Goal: Task Accomplishment & Management: Manage account settings

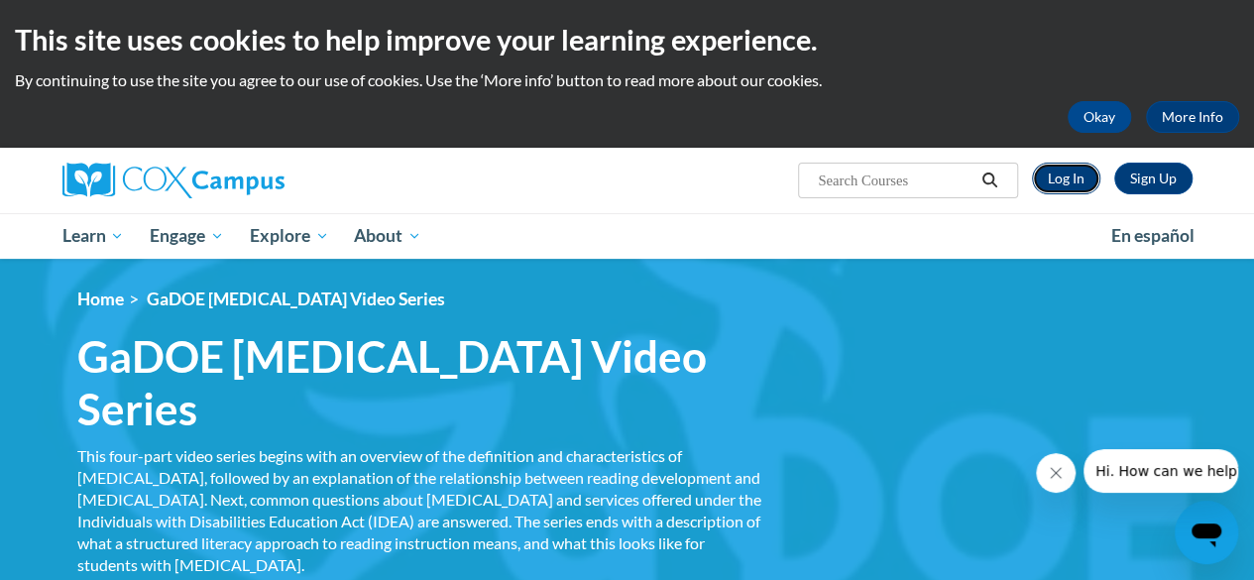
click at [1049, 191] on link "Log In" at bounding box center [1066, 179] width 68 height 32
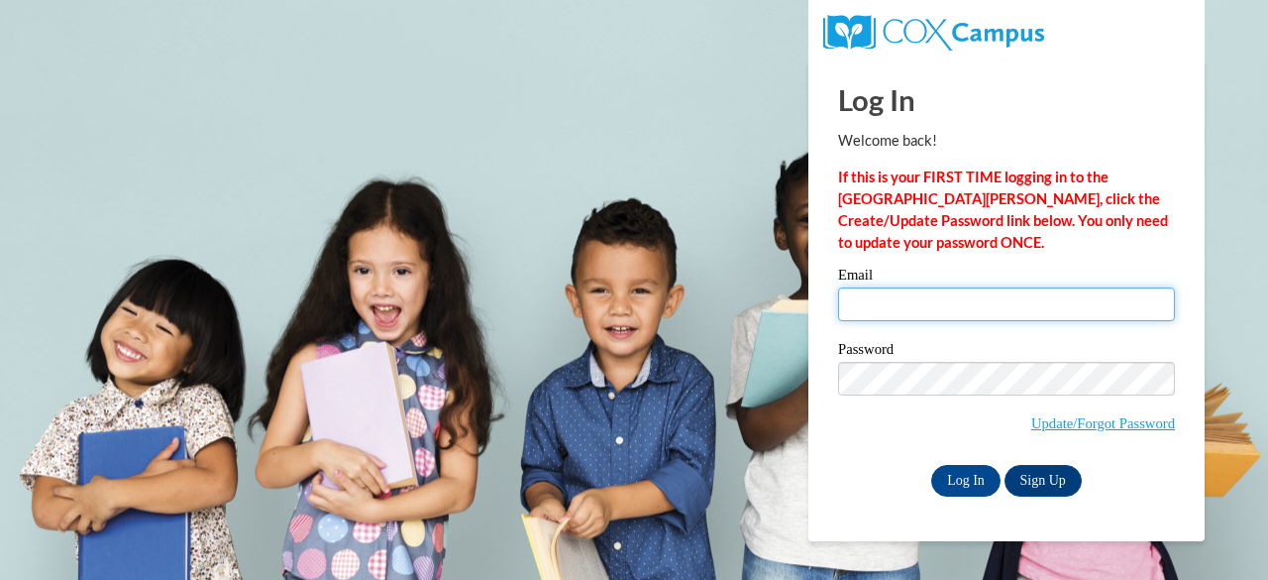
click at [951, 295] on input "Email" at bounding box center [1006, 304] width 337 height 34
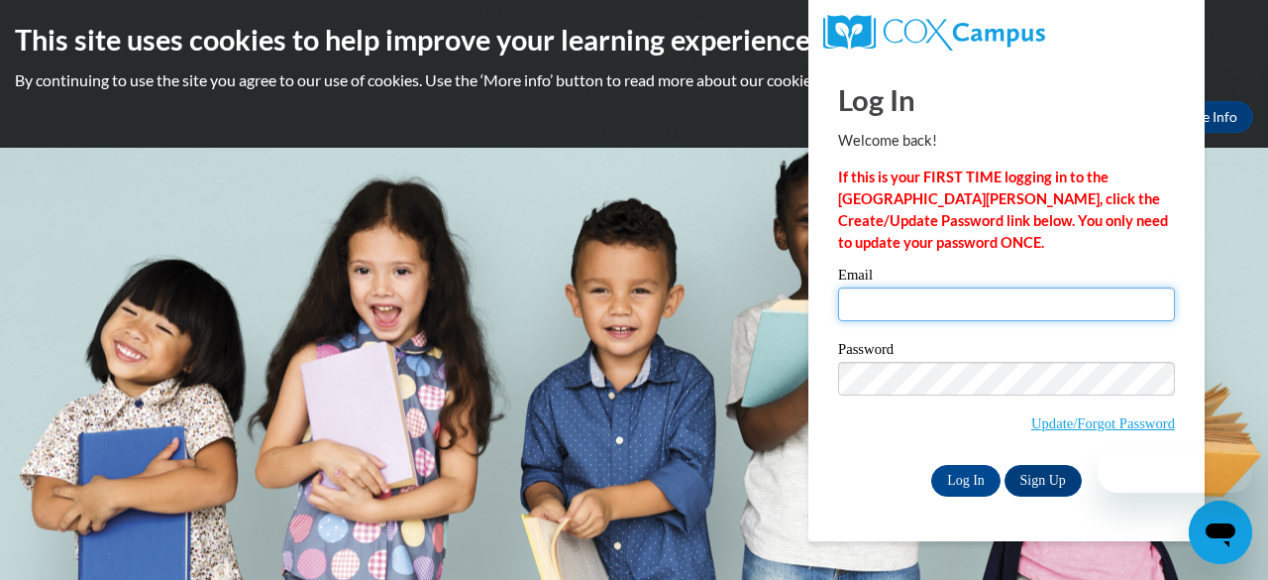
type input "Julie.LaMagna@dalton.k12.ga.us"
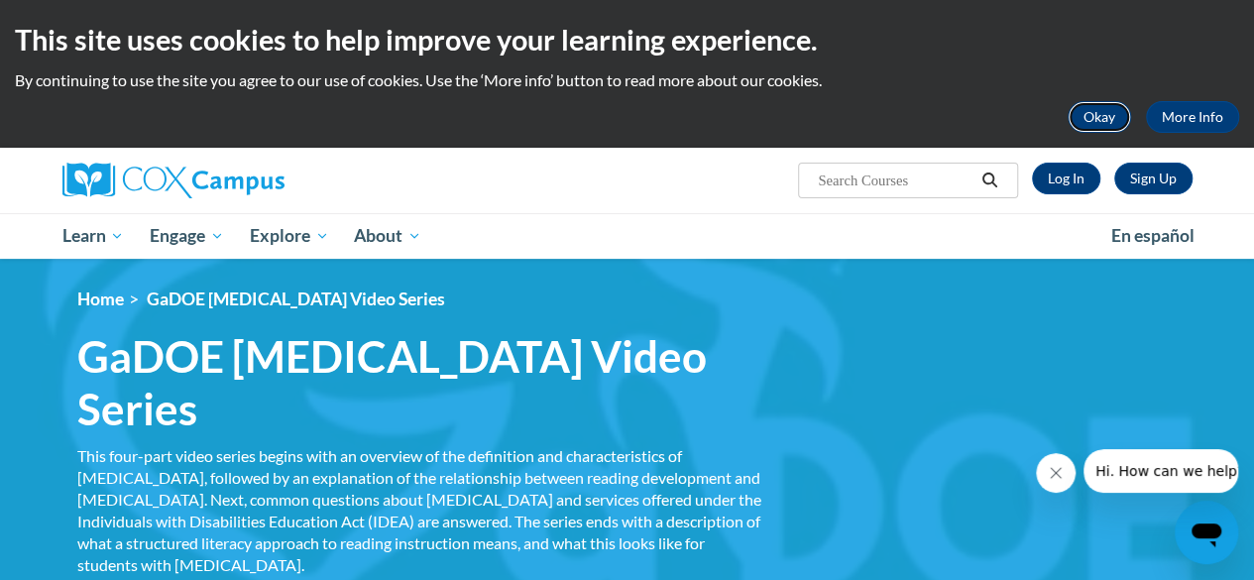
click at [1091, 119] on button "Okay" at bounding box center [1098, 117] width 63 height 32
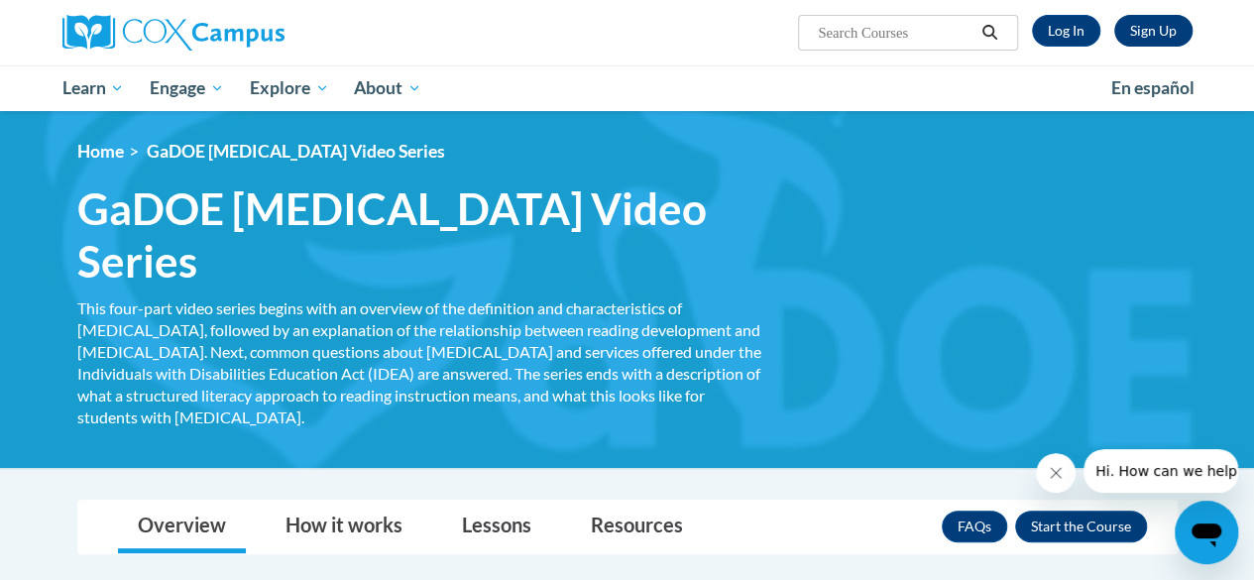
click at [1160, 39] on link "Sign Up" at bounding box center [1153, 31] width 78 height 32
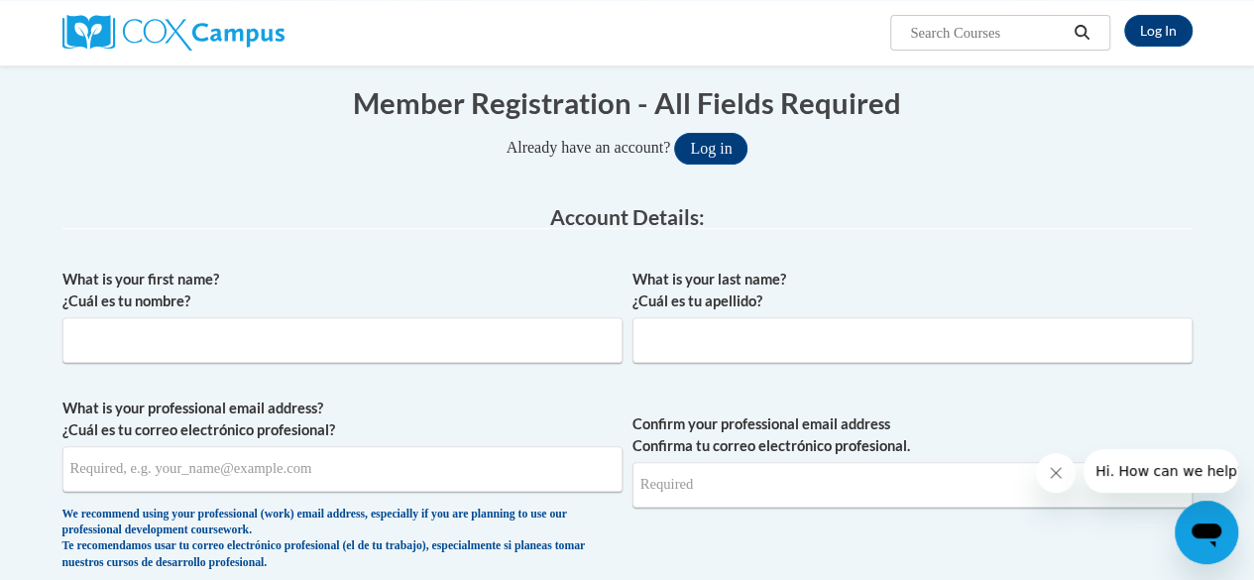
scroll to position [192, 0]
click at [473, 343] on input "What is your first name? ¿Cuál es tu nombre?" at bounding box center [342, 339] width 560 height 46
type input "Julie"
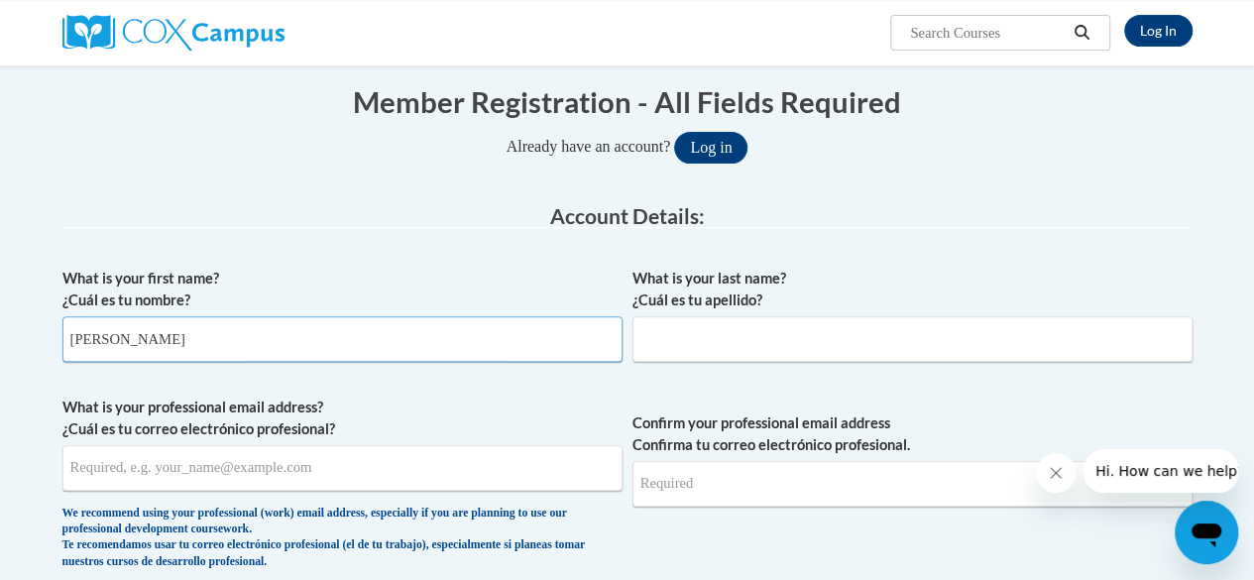
type input "LaMagna"
type input "[EMAIL_ADDRESS][DOMAIN_NAME]"
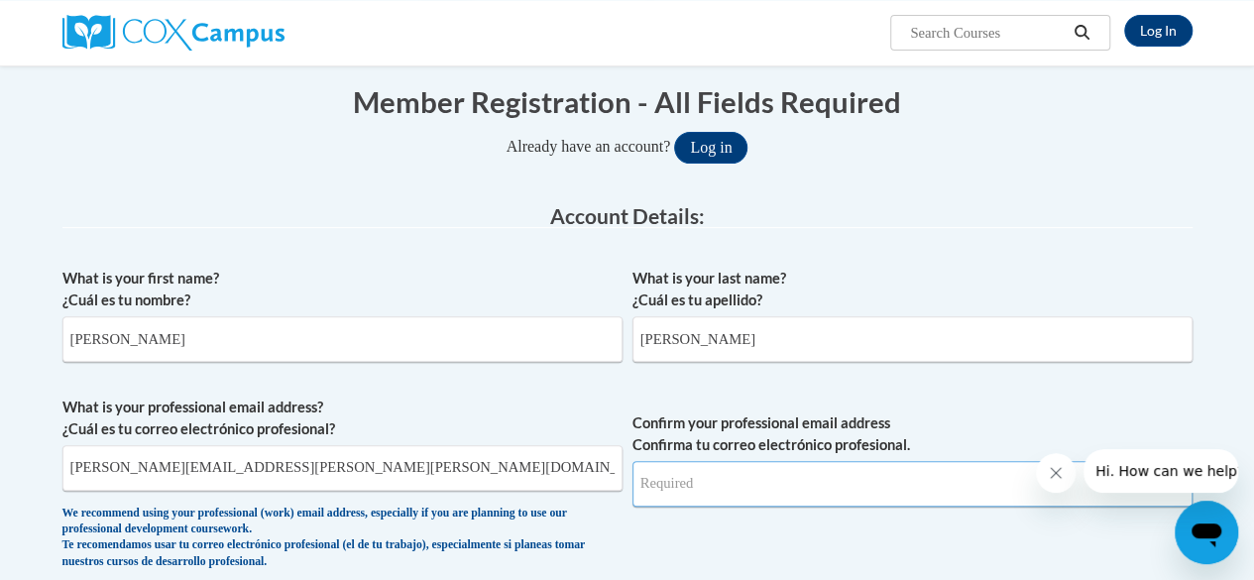
type input "Julie.LaMagna@dalton.k12.ga.us"
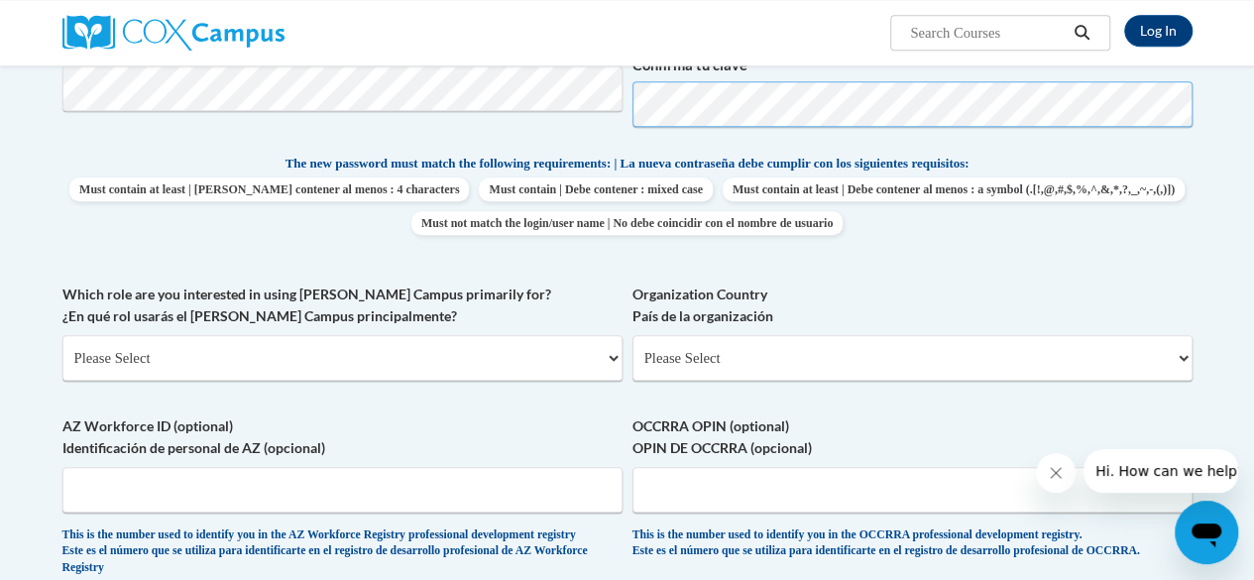
scroll to position [775, 0]
click at [121, 345] on select "Please Select College/University | Colegio/Universidad Community/Nonprofit Part…" at bounding box center [342, 358] width 560 height 46
select select "fbf2d438-af2f-41f8-98f1-81c410e29de3"
click at [62, 335] on select "Please Select College/University | Colegio/Universidad Community/Nonprofit Part…" at bounding box center [342, 358] width 560 height 46
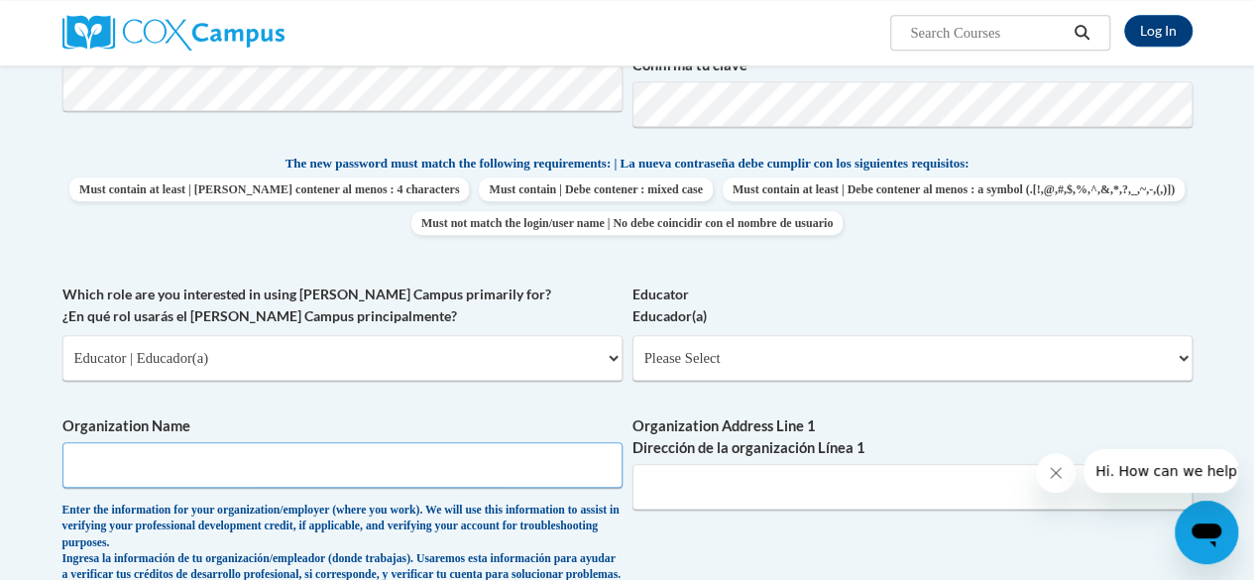
click at [93, 462] on input "Organization Name" at bounding box center [342, 465] width 560 height 46
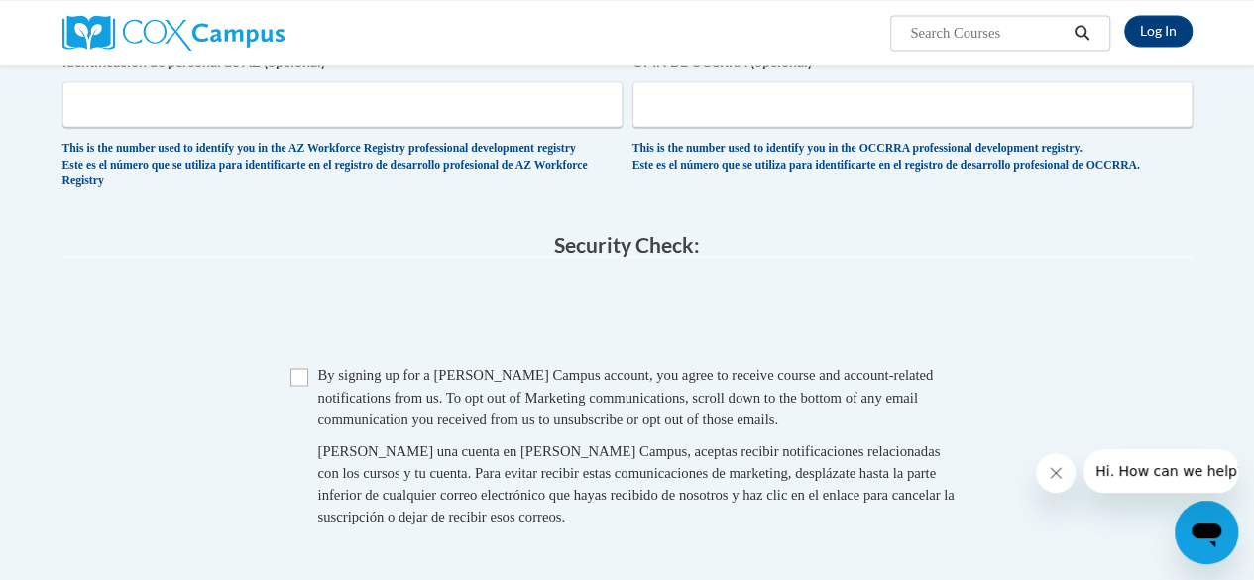
scroll to position [1516, 0]
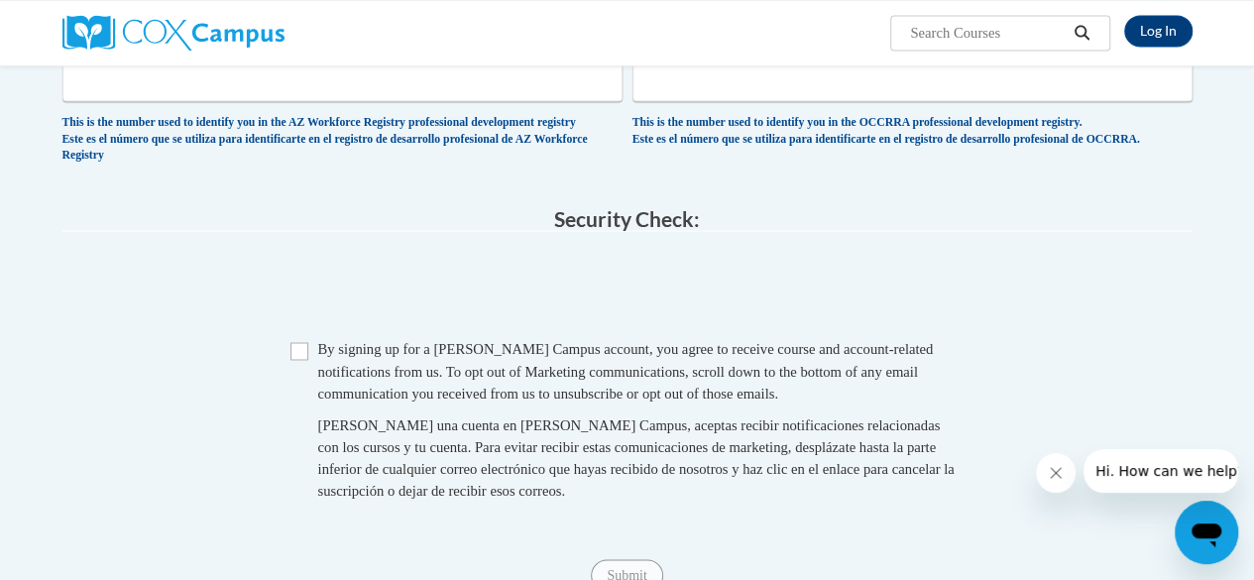
type input "Dalton Public schools"
click at [321, 379] on span "By signing up for a Cox Campus account, you agree to receive course and account…" at bounding box center [625, 370] width 615 height 59
click at [299, 360] on input "Checkbox" at bounding box center [299, 351] width 18 height 18
checkbox input "true"
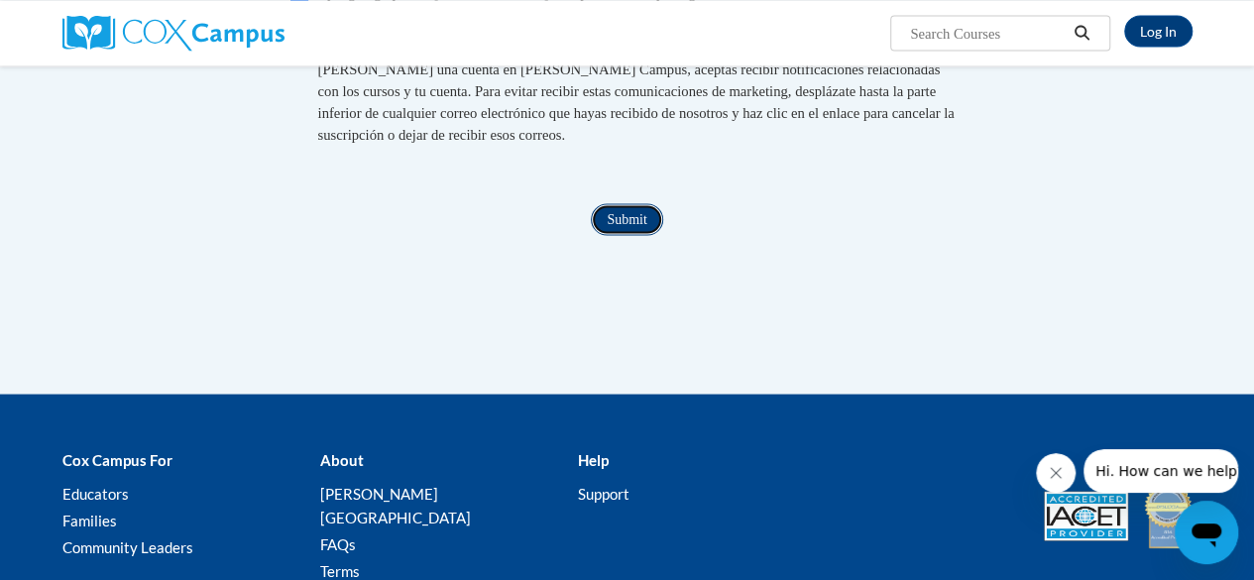
click at [612, 235] on input "Submit" at bounding box center [626, 219] width 71 height 32
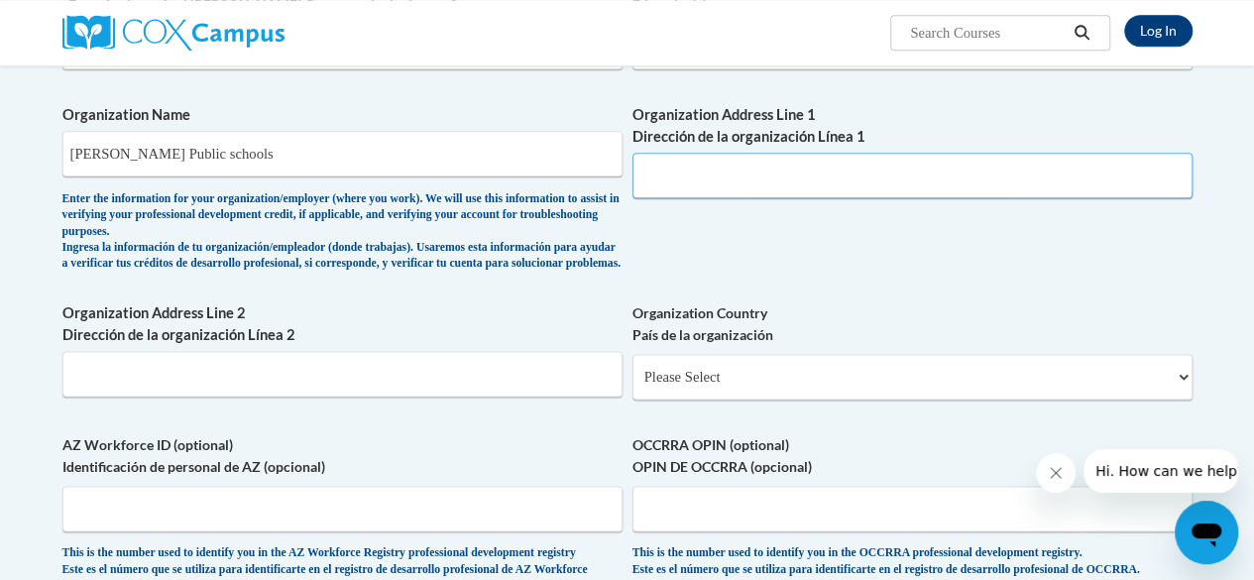
scroll to position [1089, 0]
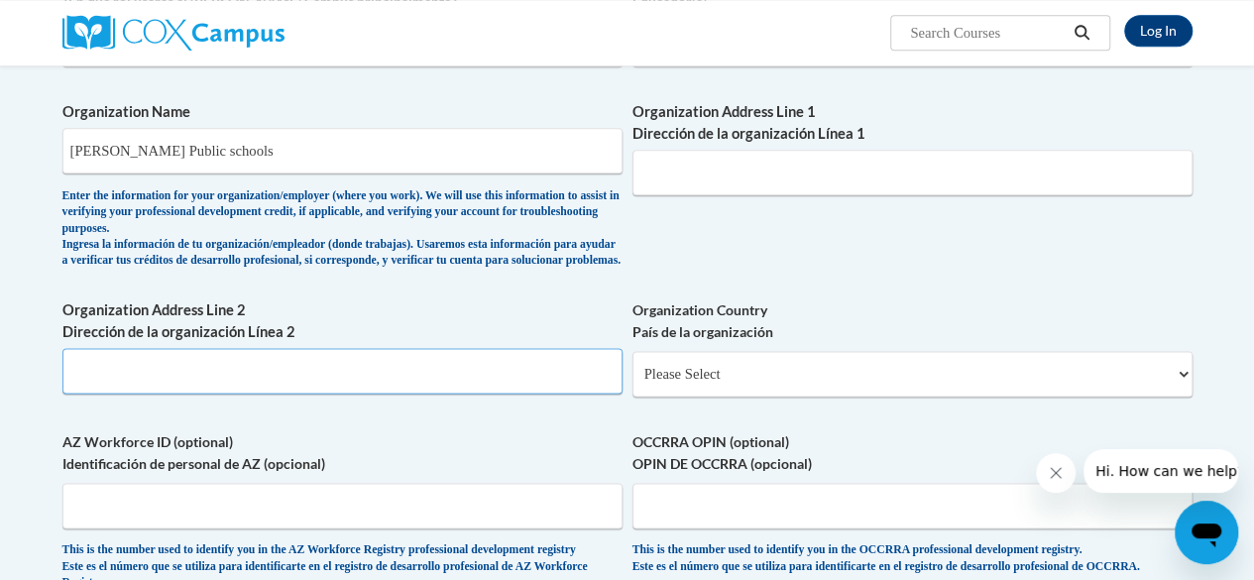
click at [89, 384] on input "Organization Address Line 2 Dirección de la organización Línea 2" at bounding box center [342, 371] width 560 height 46
click at [1165, 388] on select "Please Select United States | Estados Unidos Outside of the United States | Fue…" at bounding box center [912, 374] width 560 height 46
click at [632, 366] on select "Please Select United States | Estados Unidos Outside of the United States | Fue…" at bounding box center [912, 374] width 560 height 46
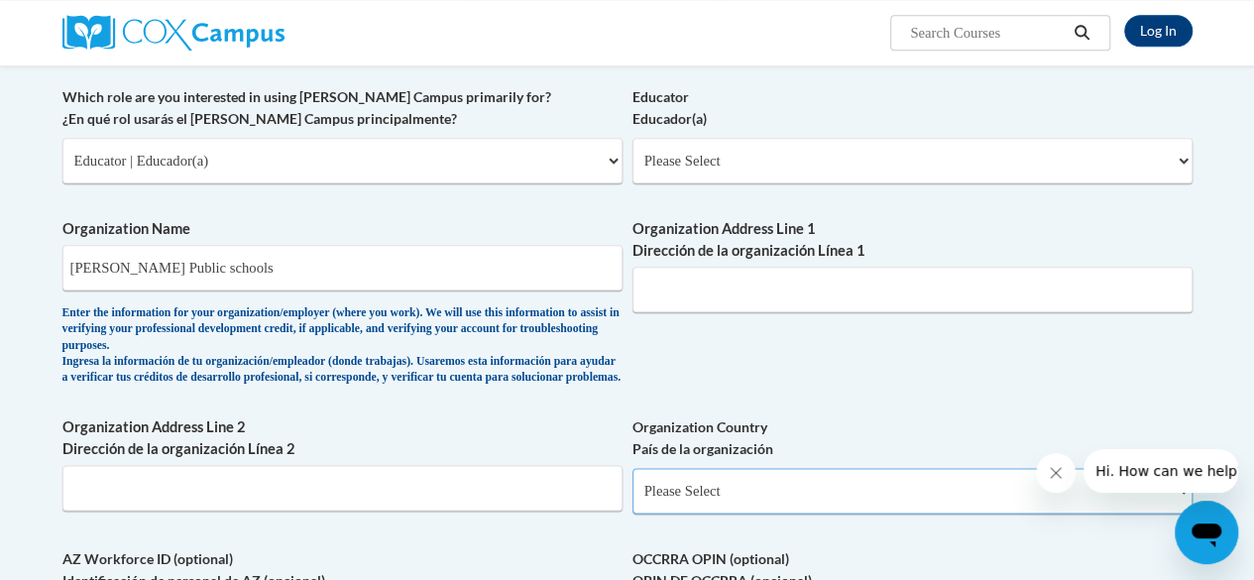
scroll to position [985, 0]
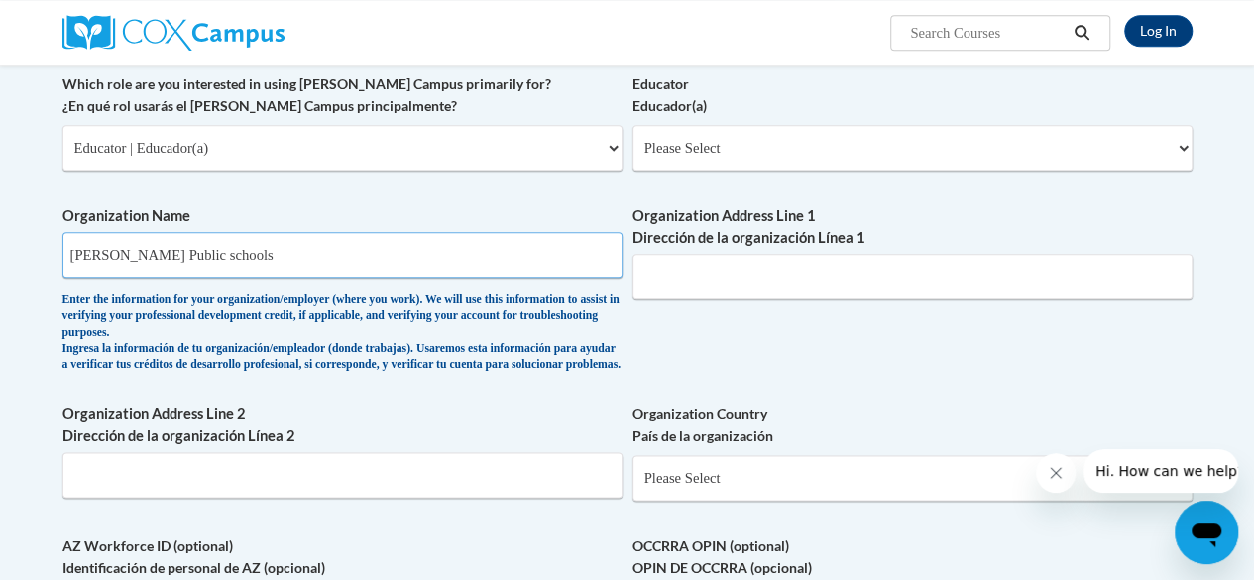
click at [293, 257] on input "Dalton Public schools" at bounding box center [342, 255] width 560 height 46
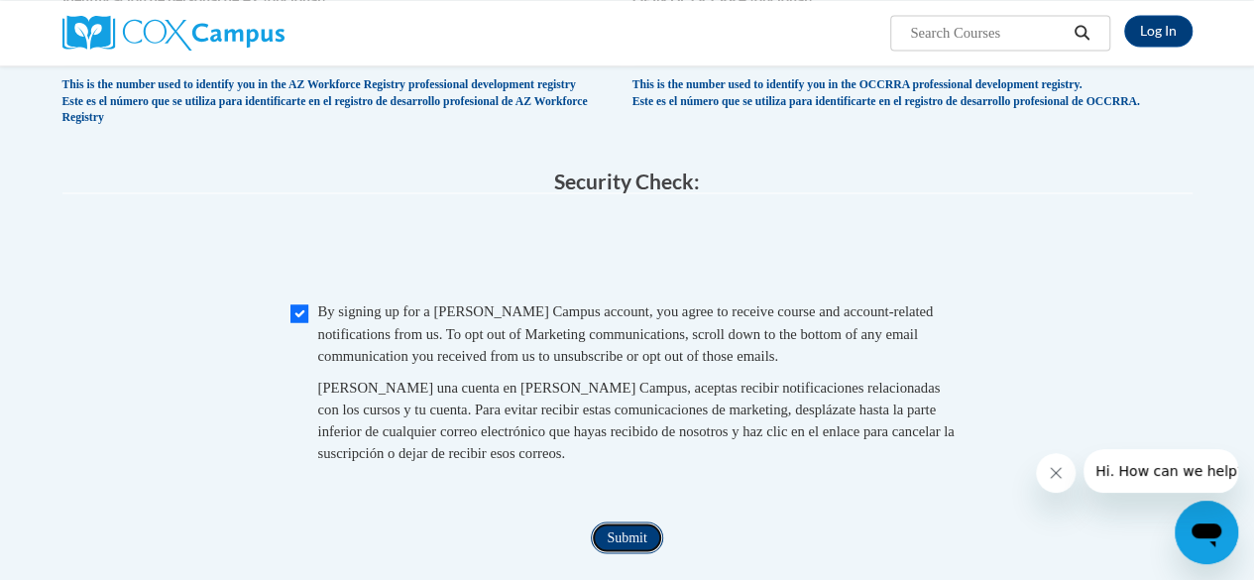
click at [632, 553] on input "Submit" at bounding box center [626, 537] width 71 height 32
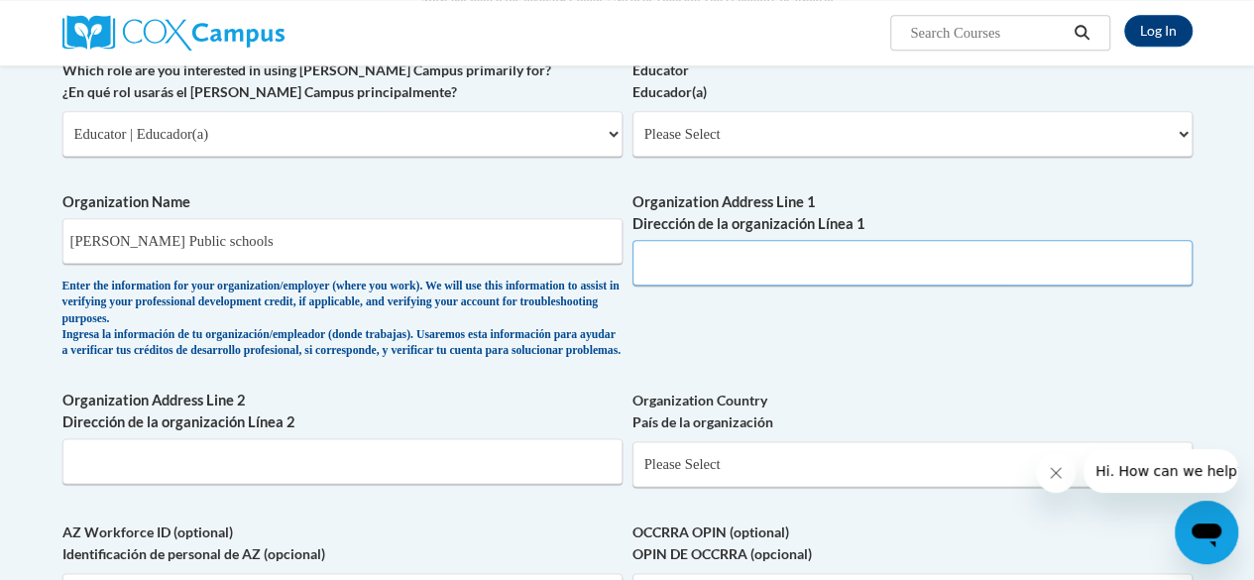
scroll to position [999, 0]
click at [265, 244] on input "Dalton Public schools" at bounding box center [342, 241] width 560 height 46
click at [48, 17] on div at bounding box center [241, 32] width 386 height 65
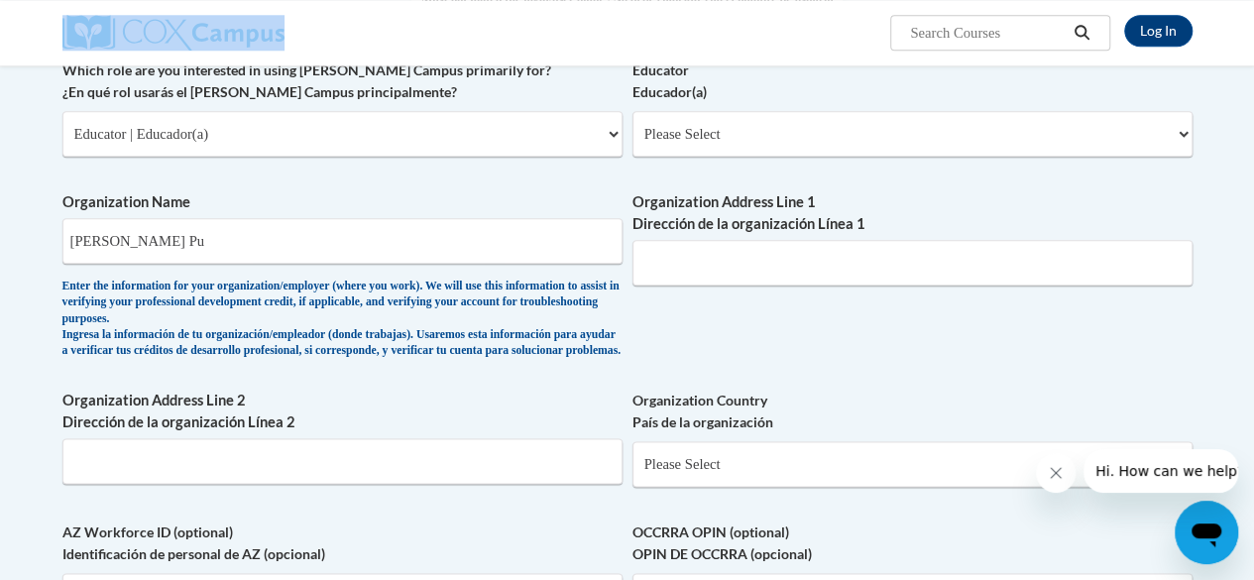
click at [48, 17] on div at bounding box center [241, 32] width 386 height 65
click at [257, 249] on input "Dalton Pu" at bounding box center [342, 241] width 560 height 46
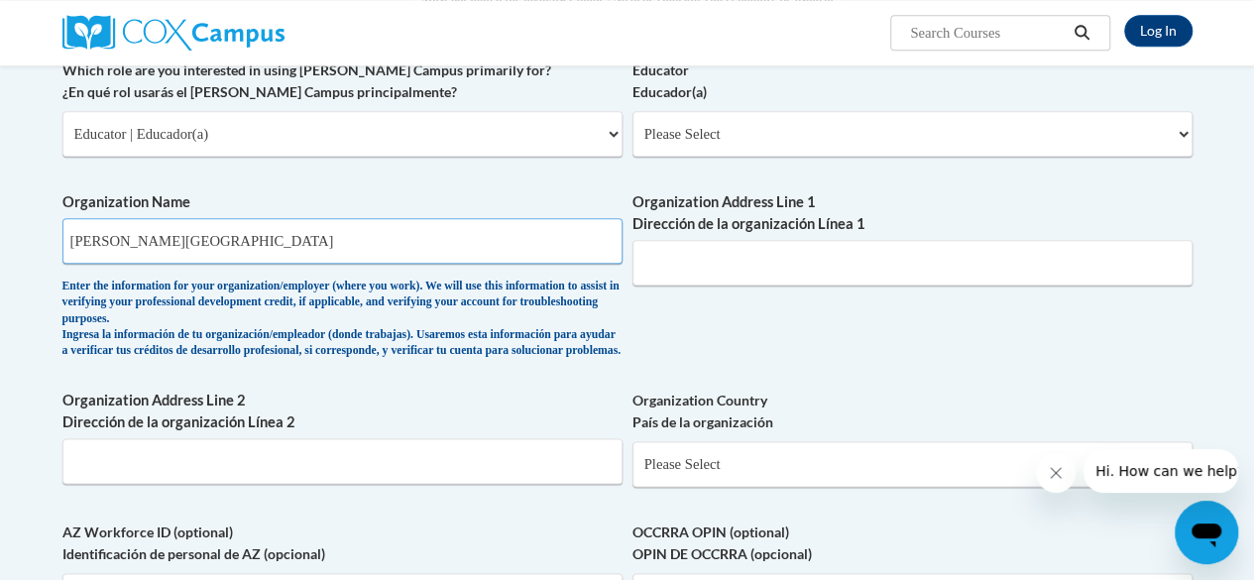
type input "Dalton High School"
click at [781, 268] on input "Organization Address Line 1 Dirección de la organización Línea 1" at bounding box center [912, 263] width 560 height 46
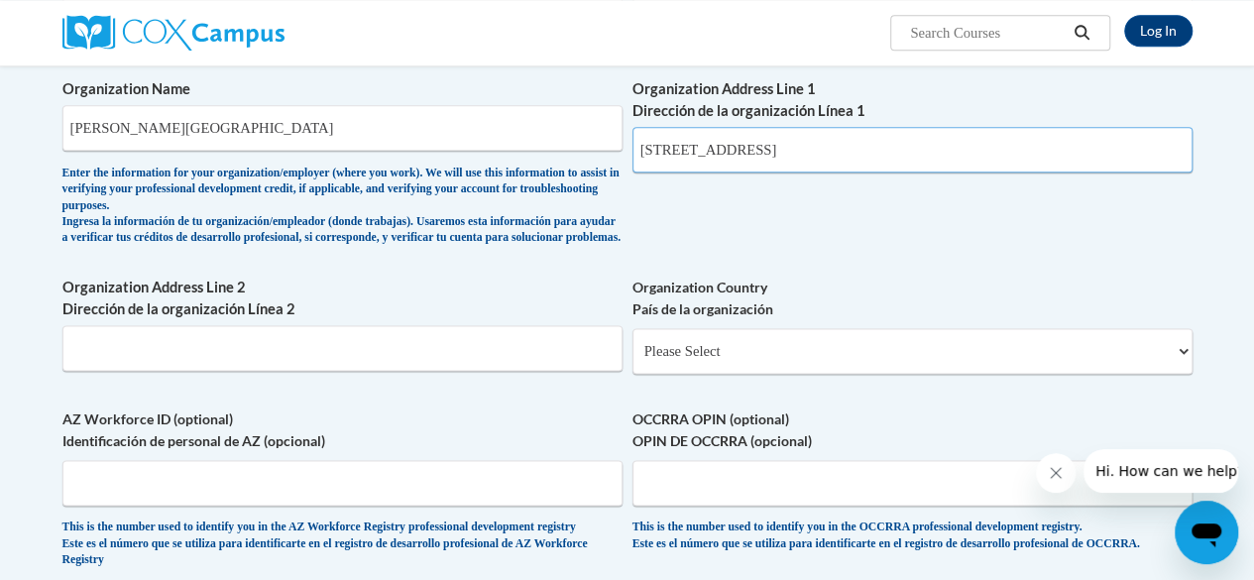
scroll to position [1119, 0]
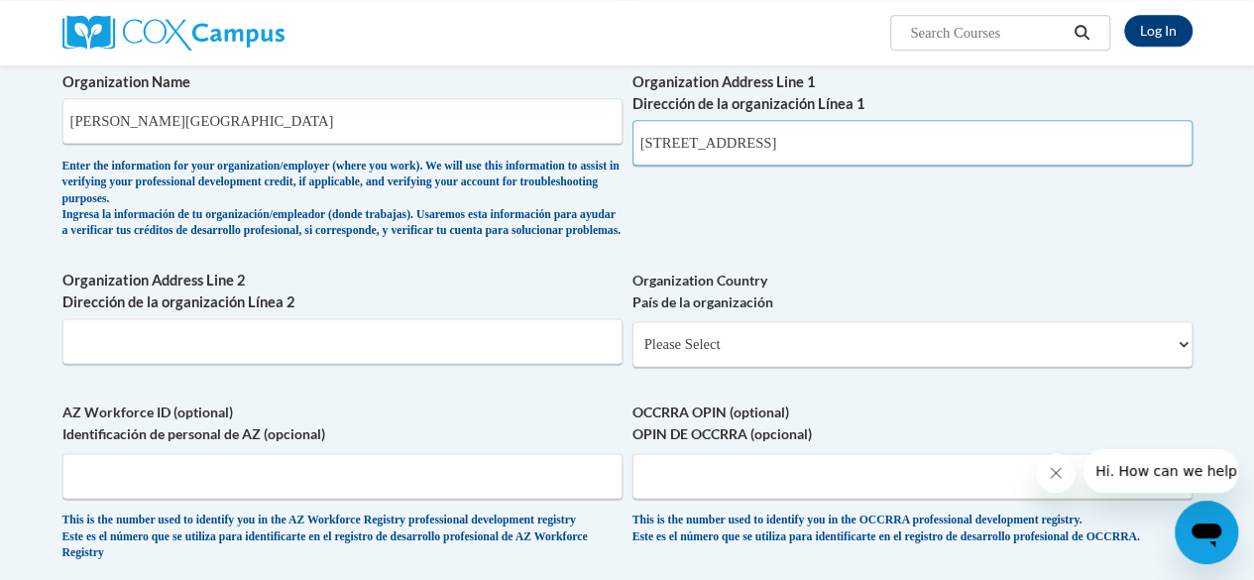
type input "1500 Mainly St"
click at [1149, 367] on select "Please Select United States | Estados Unidos Outside of the United States | Fue…" at bounding box center [912, 344] width 560 height 46
select select "ad49bcad-a171-4b2e-b99c-48b446064914"
click at [632, 336] on select "Please Select United States | Estados Unidos Outside of the United States | Fue…" at bounding box center [912, 344] width 560 height 46
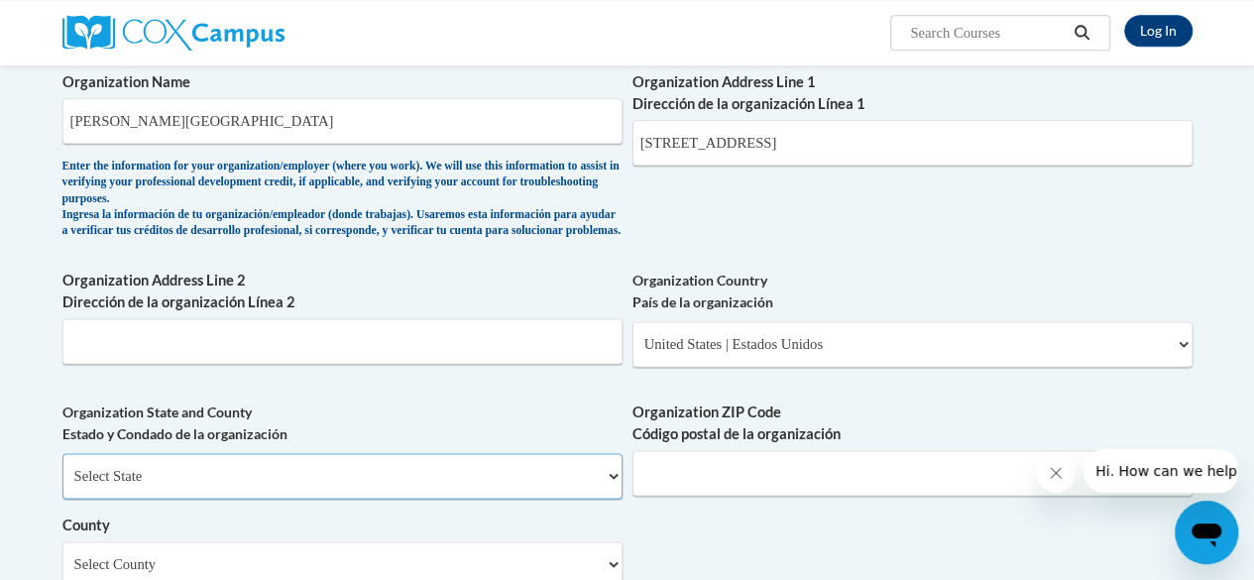
click at [575, 498] on select "Select State Alabama Alaska Arizona Arkansas California Colorado Connecticut De…" at bounding box center [342, 476] width 560 height 46
select select "Georgia"
click at [62, 468] on select "Select State Alabama Alaska Arizona Arkansas California Colorado Connecticut De…" at bounding box center [342, 476] width 560 height 46
click at [806, 494] on input "Organization ZIP Code Código postal de la organización" at bounding box center [912, 473] width 560 height 46
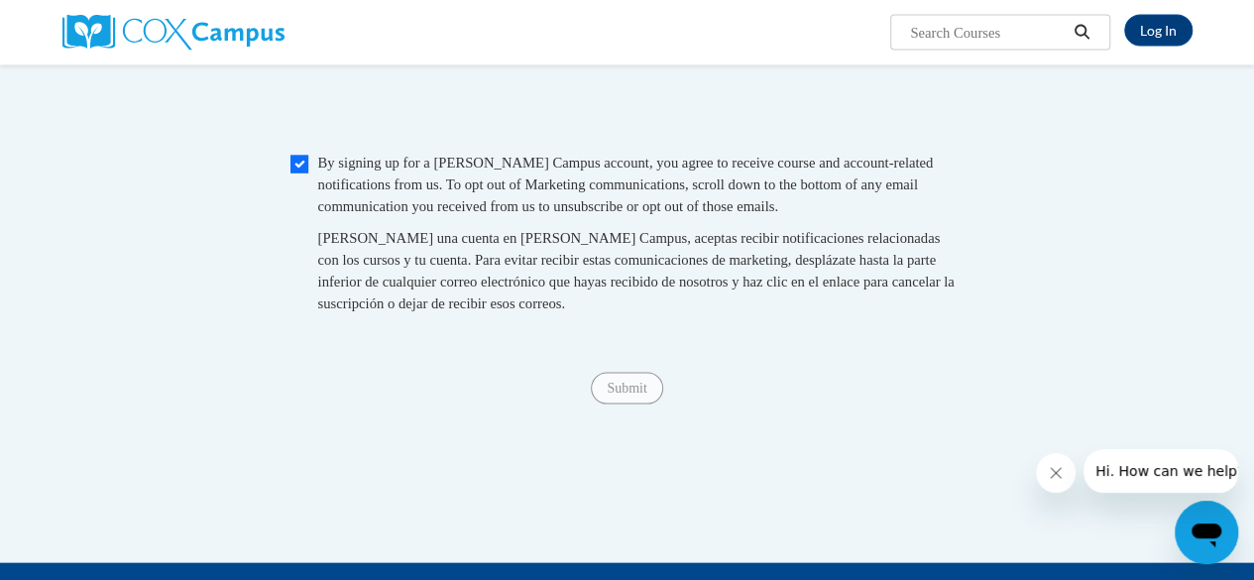
scroll to position [1935, 0]
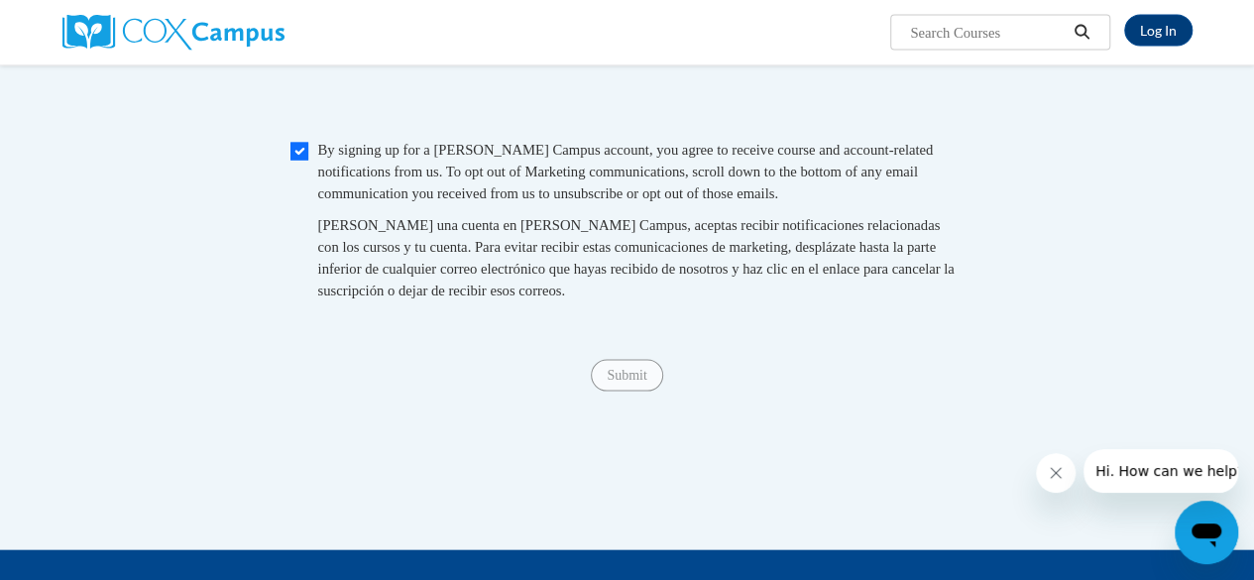
type input "30720"
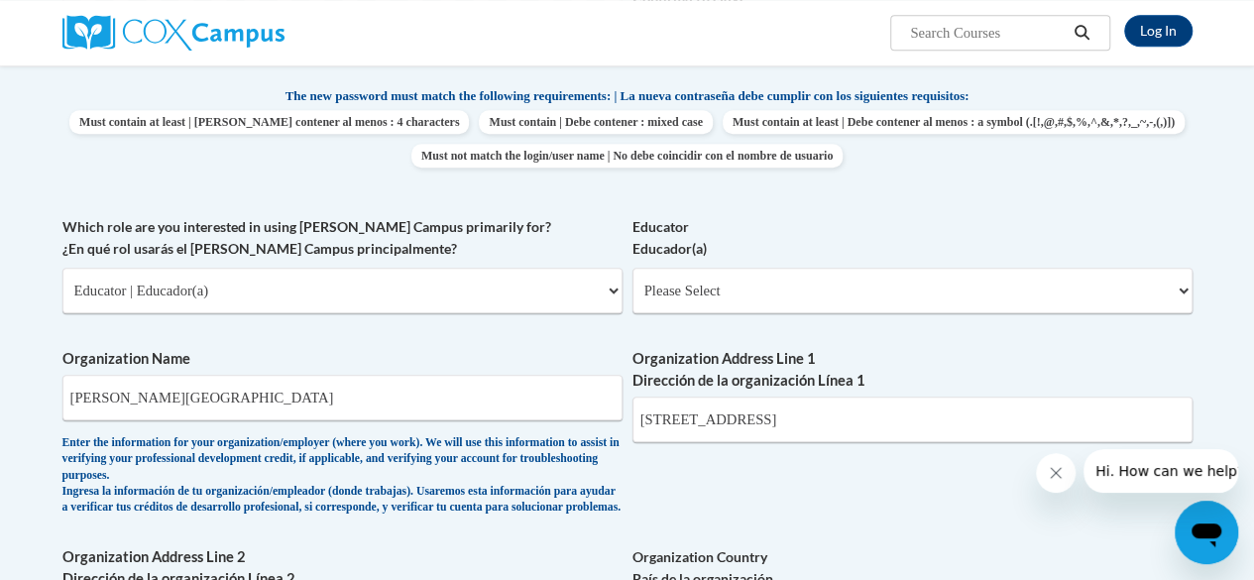
scroll to position [840, 0]
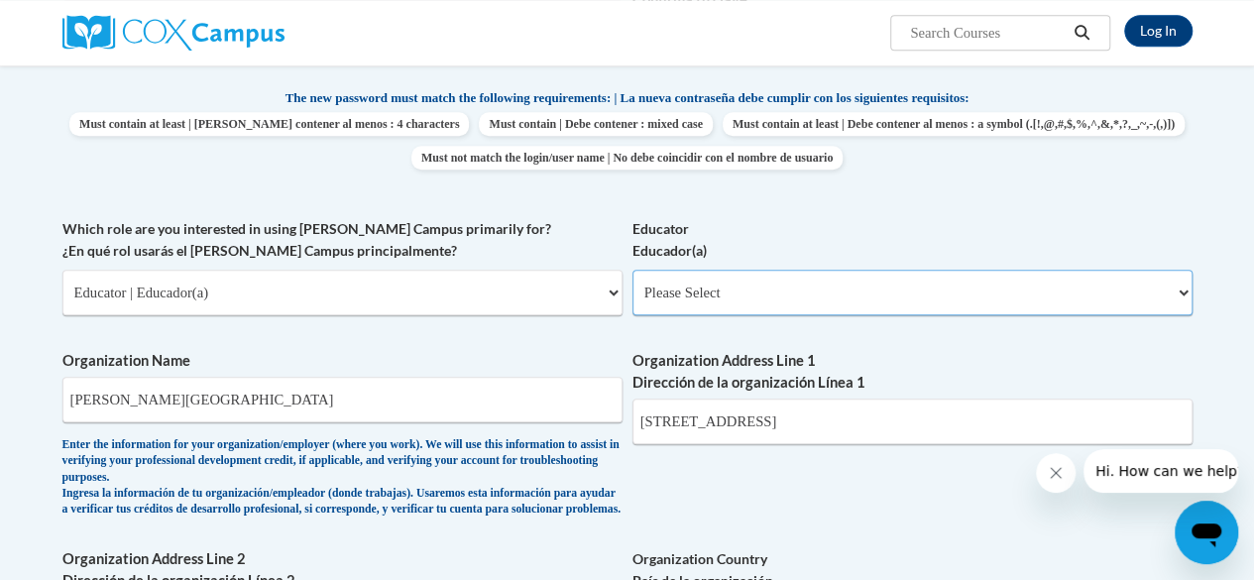
click at [1163, 291] on select "Please Select Early Learning/Daycare Teacher/Family Home Care Provider | Maestr…" at bounding box center [912, 293] width 560 height 46
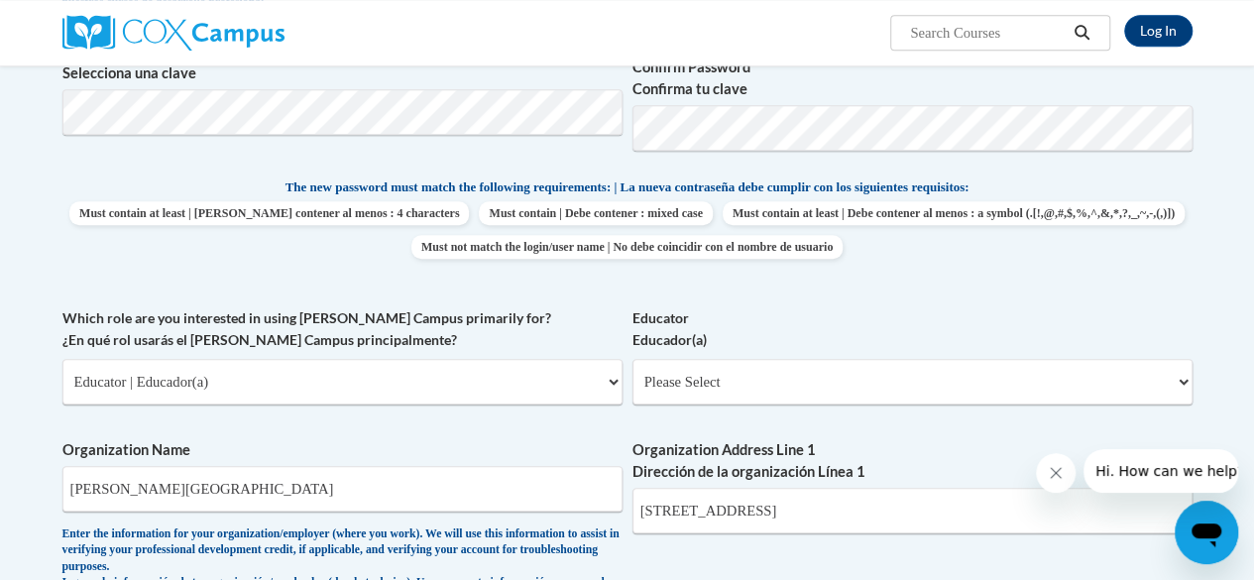
scroll to position [751, 0]
click at [1167, 376] on select "Please Select Early Learning/Daycare Teacher/Family Home Care Provider | Maestr…" at bounding box center [912, 382] width 560 height 46
select select "67563ca1-16dc-4830-a7b3-94a34bed3689"
click at [632, 359] on select "Please Select Early Learning/Daycare Teacher/Family Home Care Provider | Maestr…" at bounding box center [912, 382] width 560 height 46
select select "null"
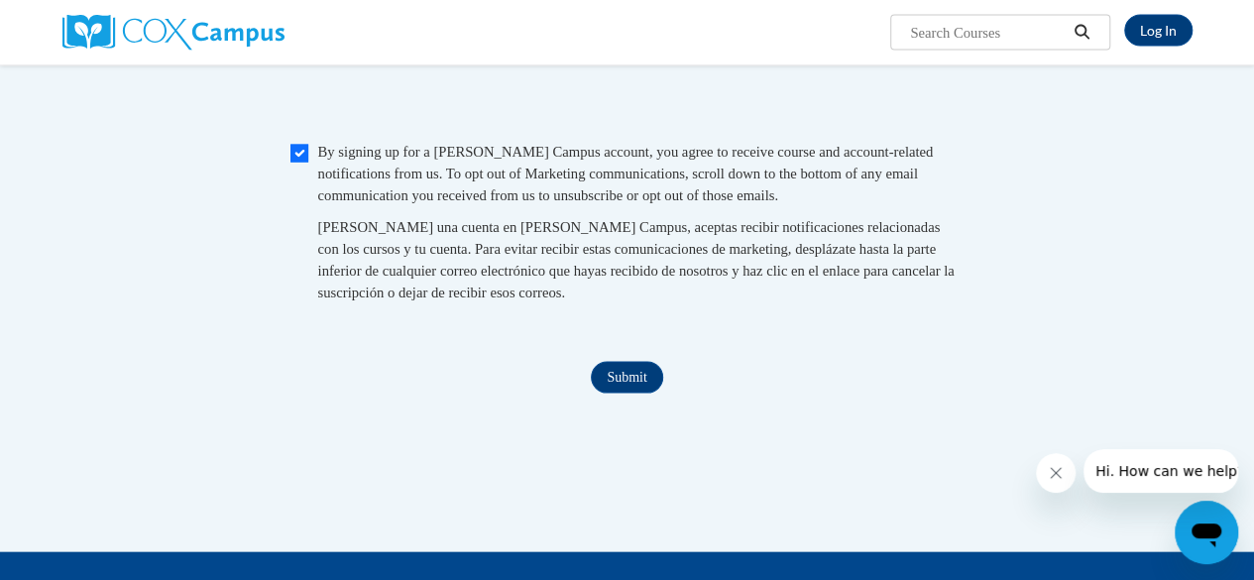
scroll to position [1935, 0]
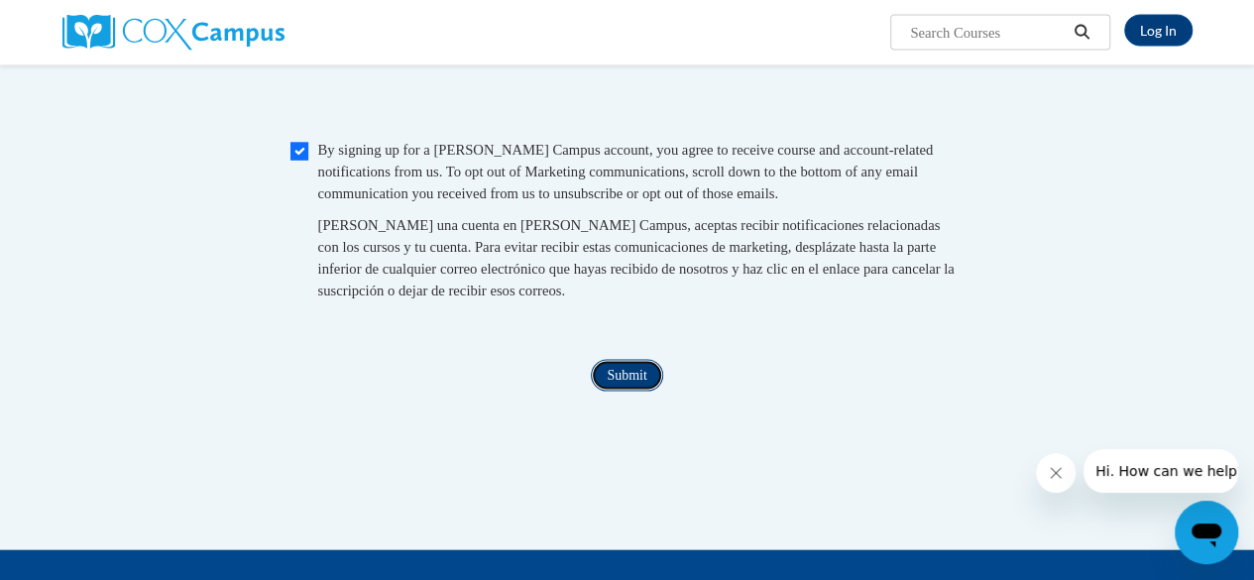
click at [611, 391] on input "Submit" at bounding box center [626, 376] width 71 height 32
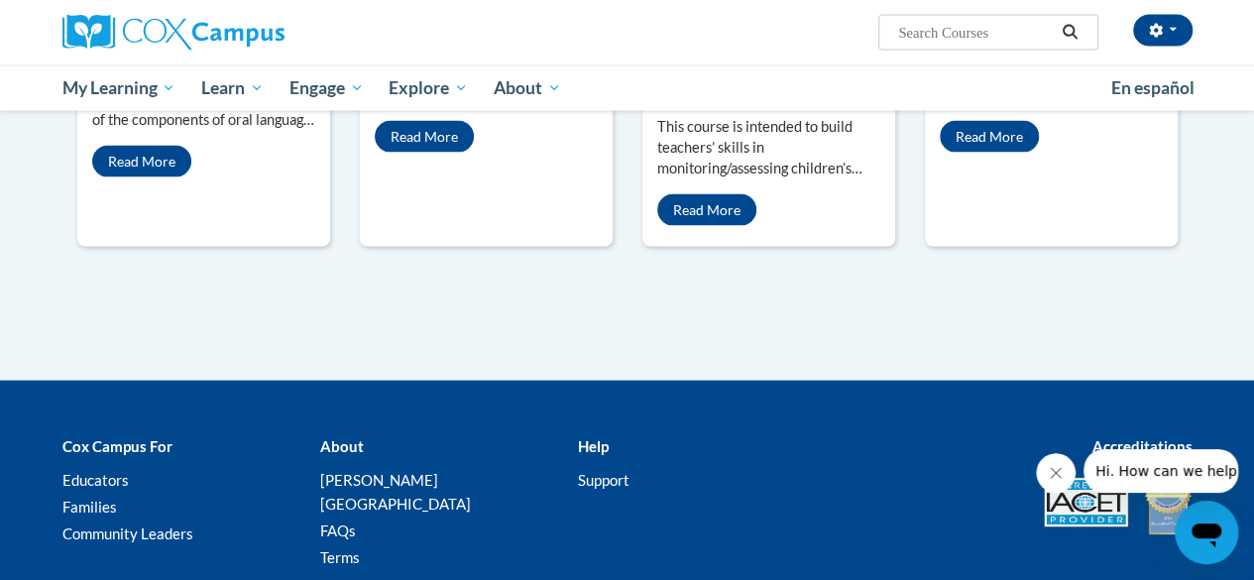
scroll to position [2002, 0]
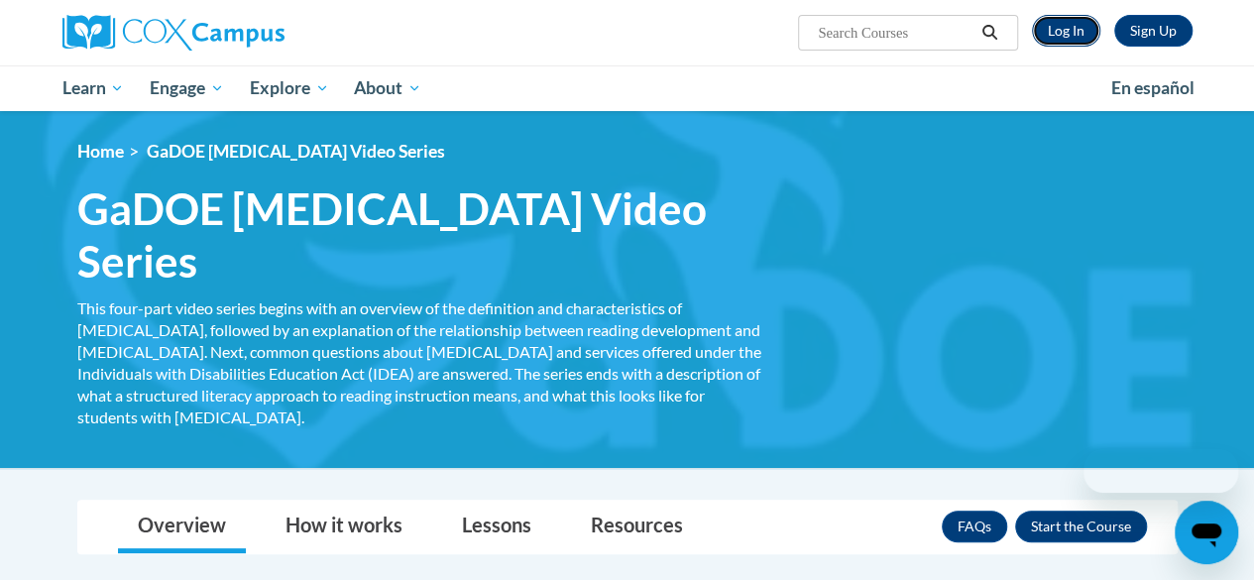
click at [1072, 32] on link "Log In" at bounding box center [1066, 31] width 68 height 32
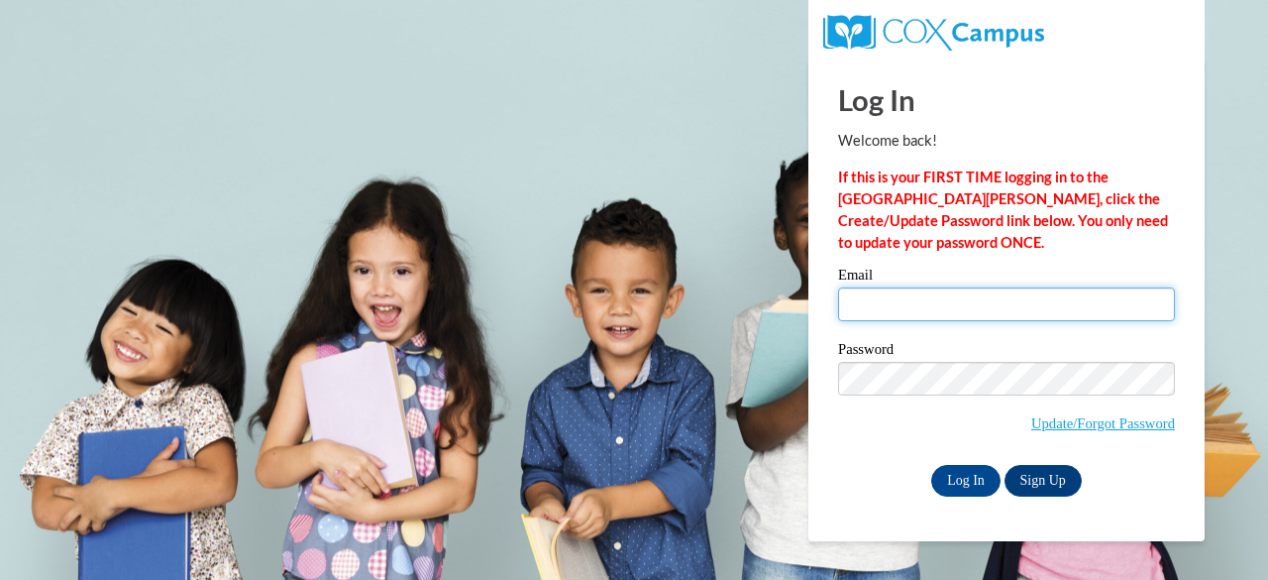
click at [933, 310] on input "Email" at bounding box center [1006, 304] width 337 height 34
type input "[PERSON_NAME][EMAIL_ADDRESS][PERSON_NAME][PERSON_NAME][DOMAIN_NAME]"
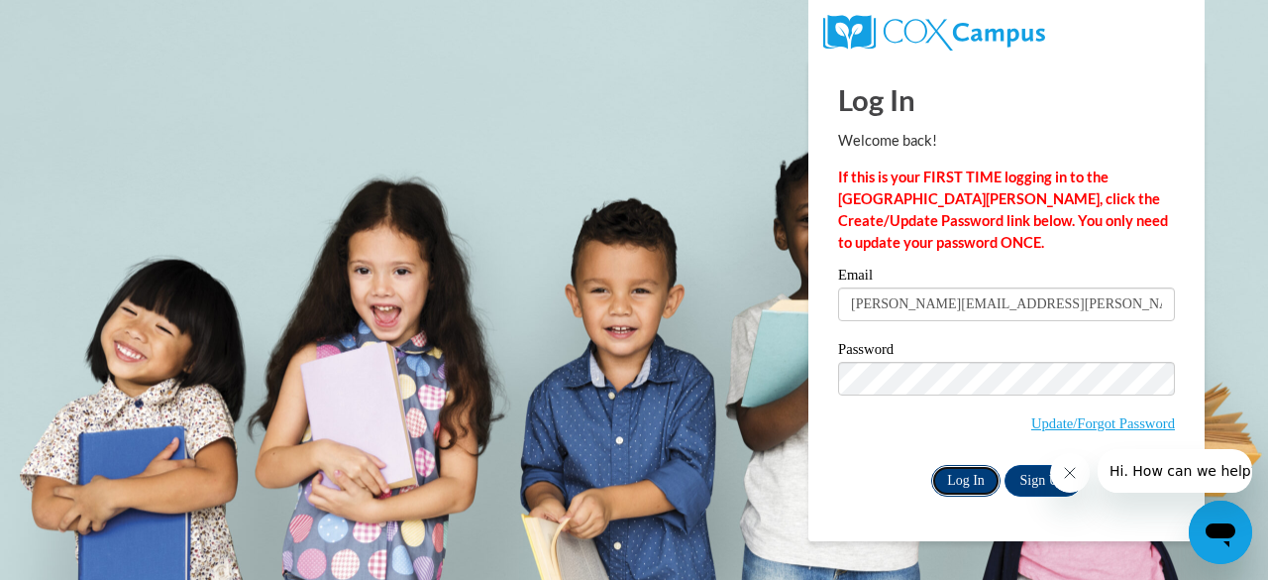
click at [955, 487] on input "Log In" at bounding box center [966, 481] width 69 height 32
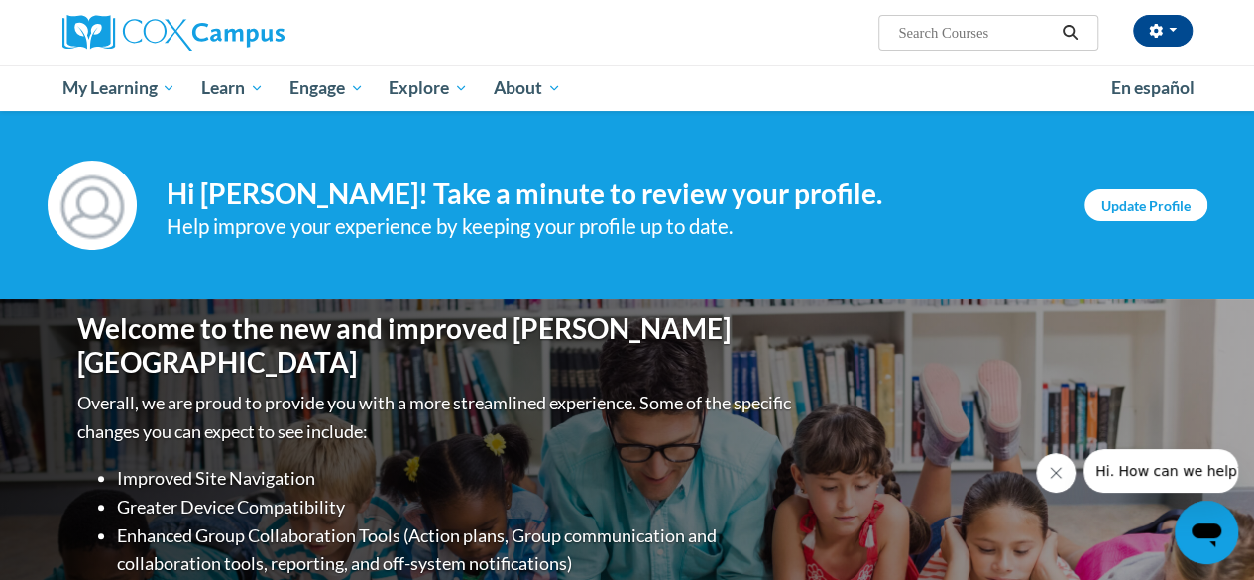
click at [1144, 208] on link "Update Profile" at bounding box center [1145, 205] width 123 height 32
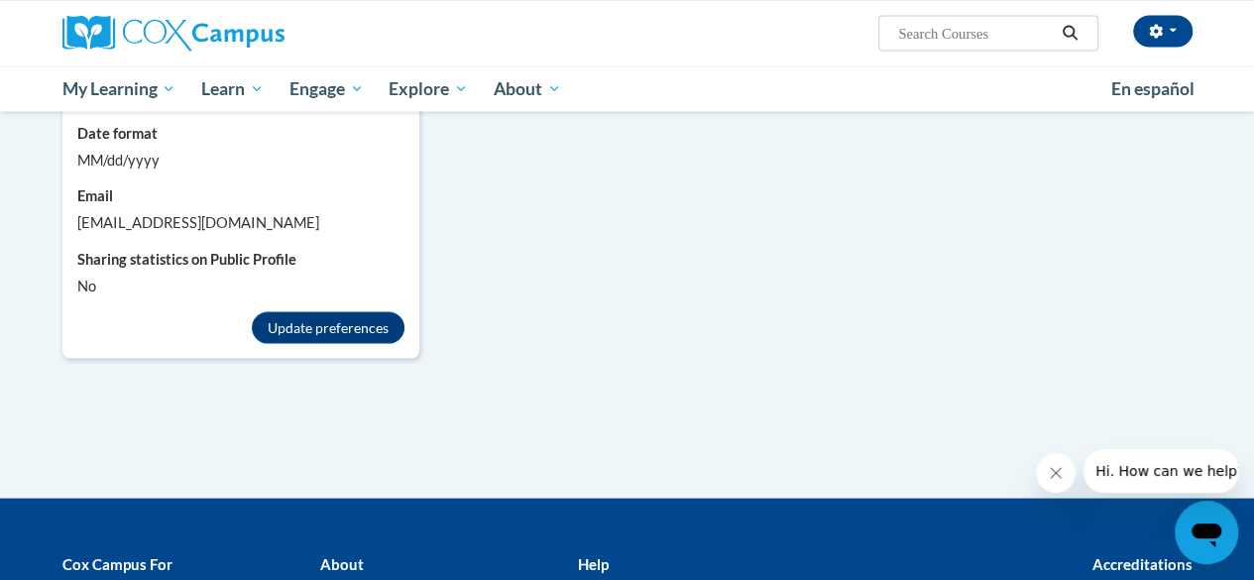
scroll to position [1804, 0]
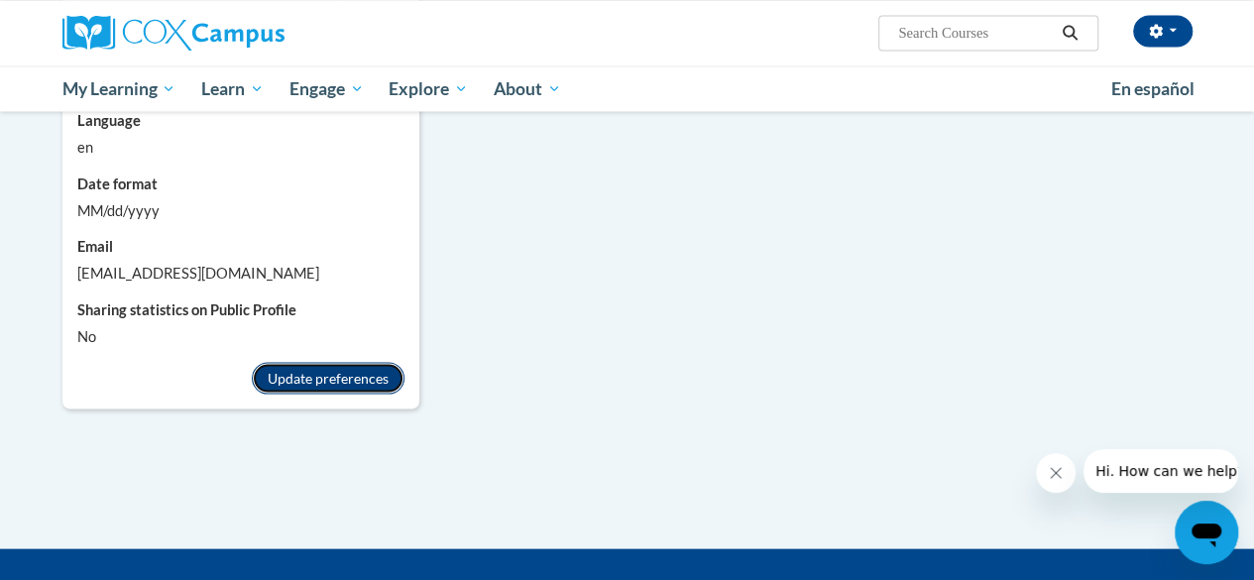
click at [375, 362] on button "Update preferences" at bounding box center [328, 378] width 153 height 32
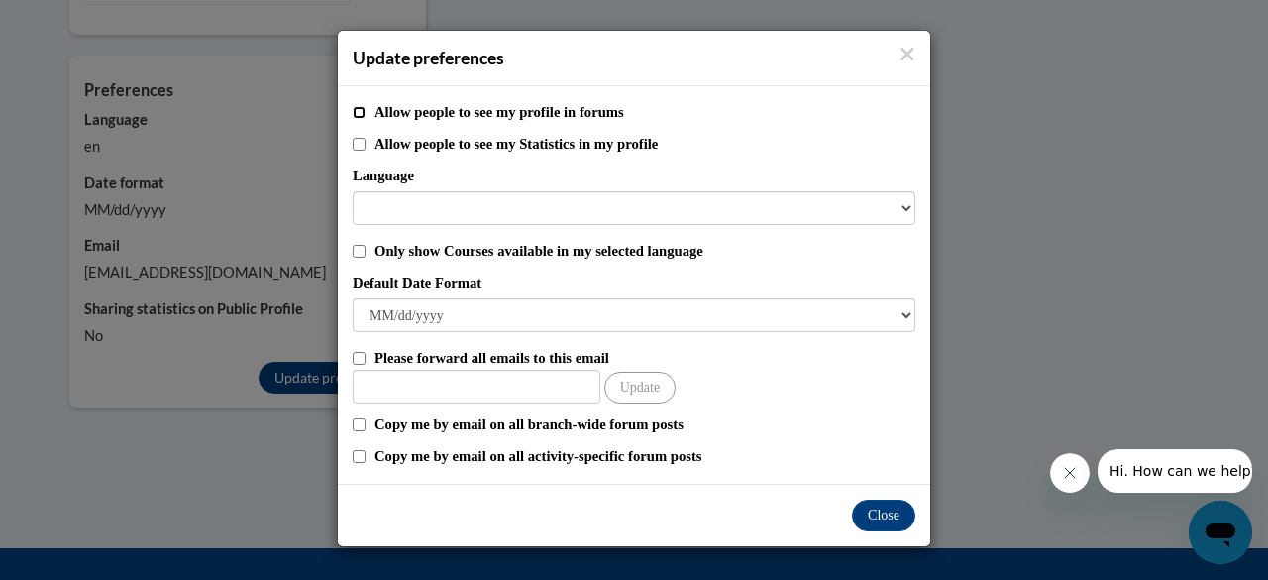
click at [360, 118] on input "Allow people to see my profile in forums" at bounding box center [359, 112] width 13 height 13
checkbox input "true"
click at [885, 527] on button "Close" at bounding box center [883, 515] width 63 height 32
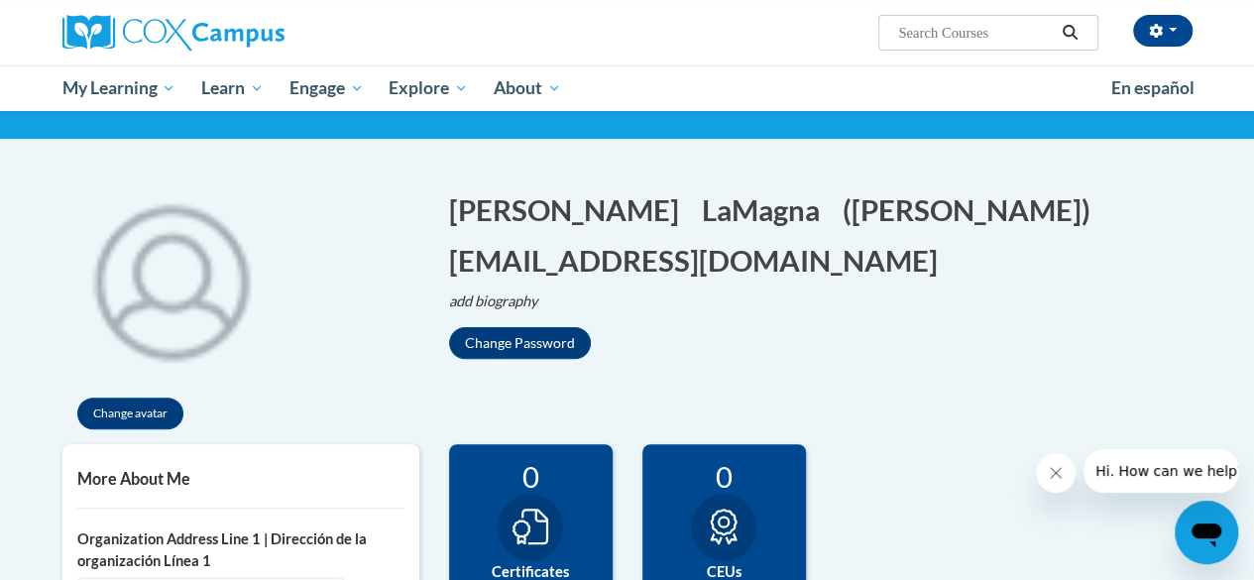
scroll to position [0, 0]
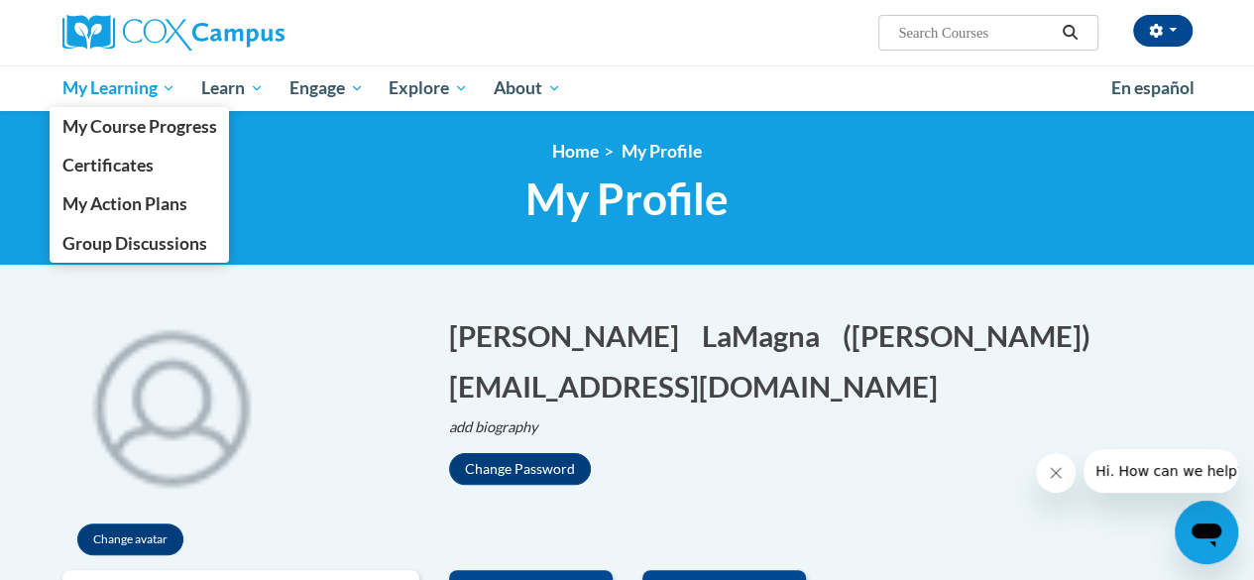
click at [149, 89] on span "My Learning" at bounding box center [118, 88] width 114 height 24
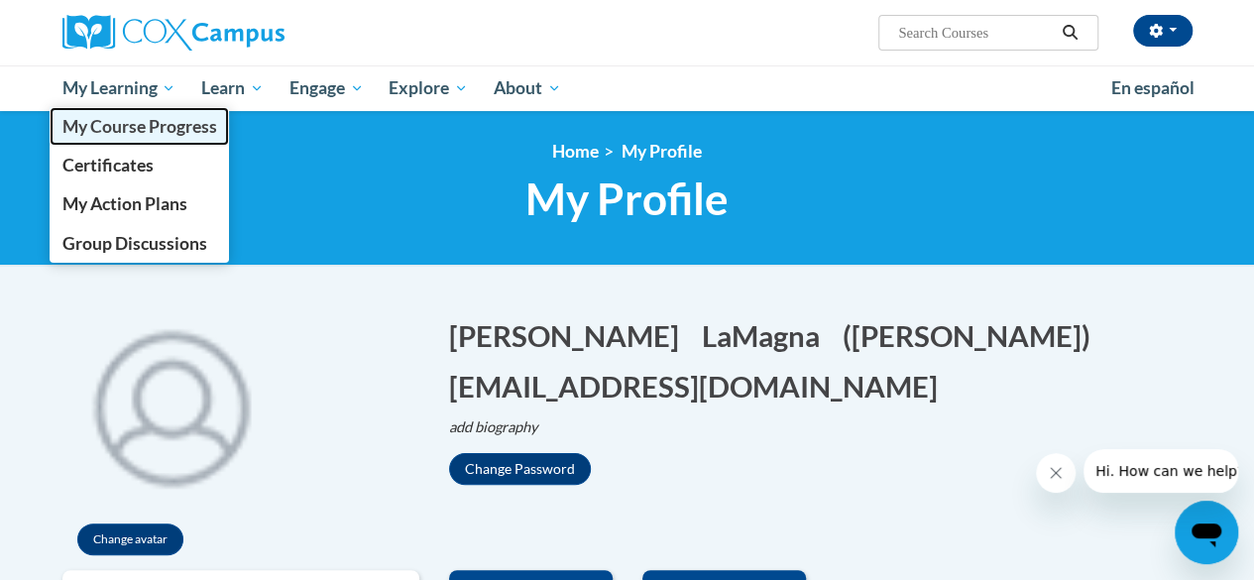
click at [184, 141] on link "My Course Progress" at bounding box center [140, 126] width 180 height 39
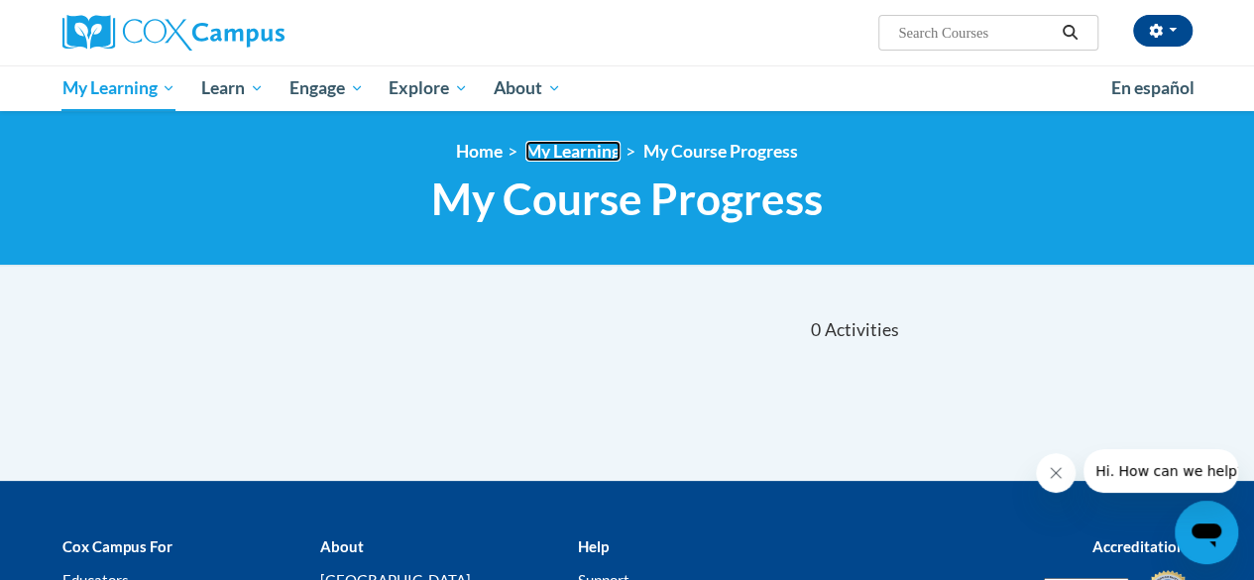
click at [563, 159] on link "My Learning" at bounding box center [572, 151] width 95 height 21
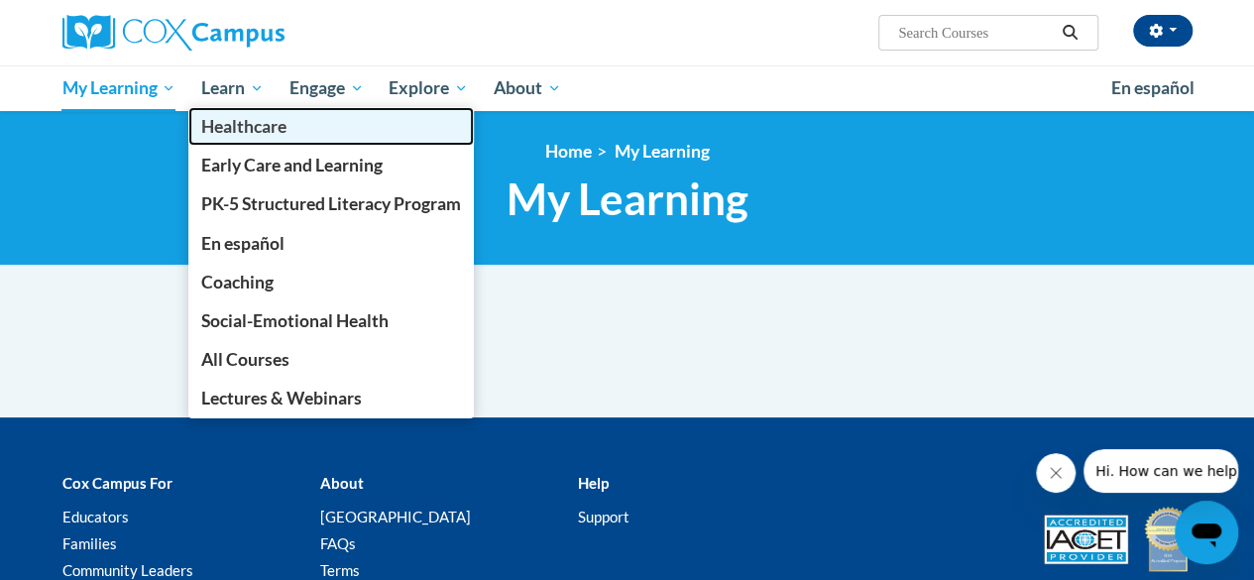
click at [239, 109] on link "Healthcare" at bounding box center [330, 126] width 285 height 39
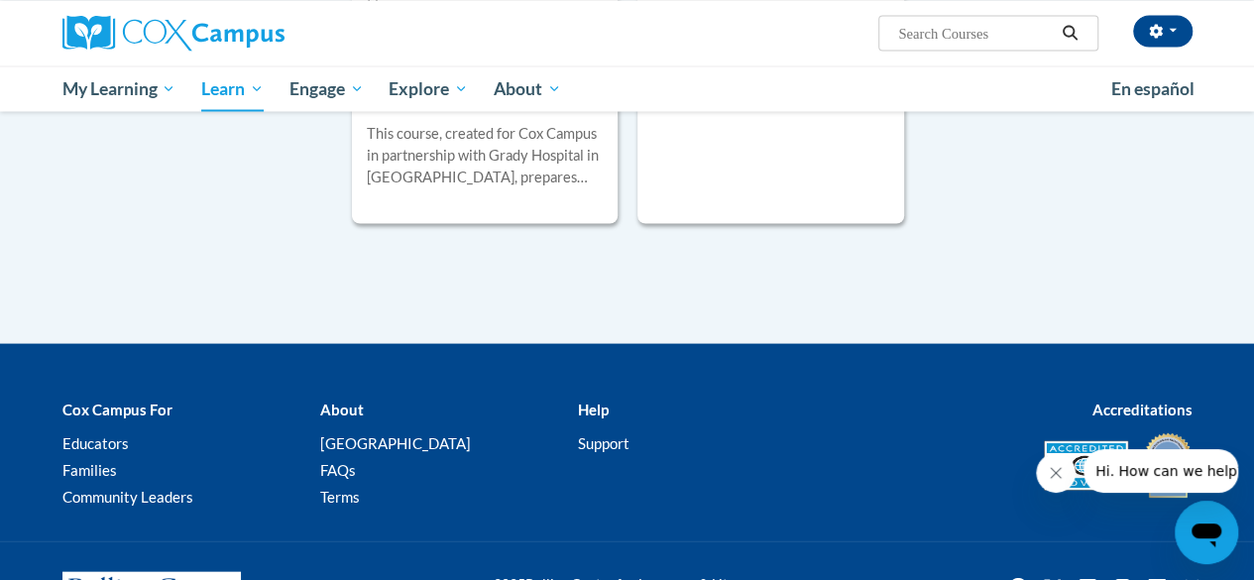
scroll to position [1920, 0]
